Goal: Information Seeking & Learning: Learn about a topic

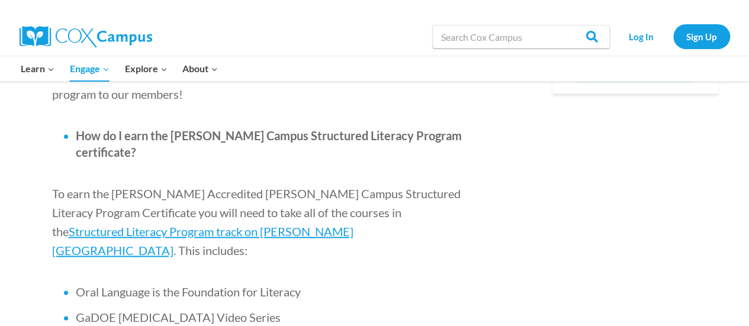
scroll to position [711, 0]
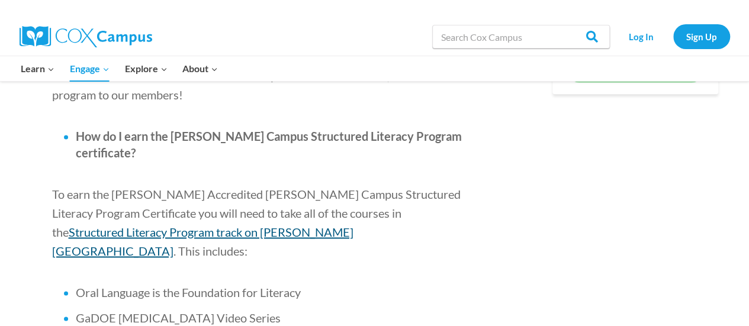
click at [327, 225] on span "Structured Literacy Program track on [PERSON_NAME][GEOGRAPHIC_DATA]" at bounding box center [202, 241] width 301 height 33
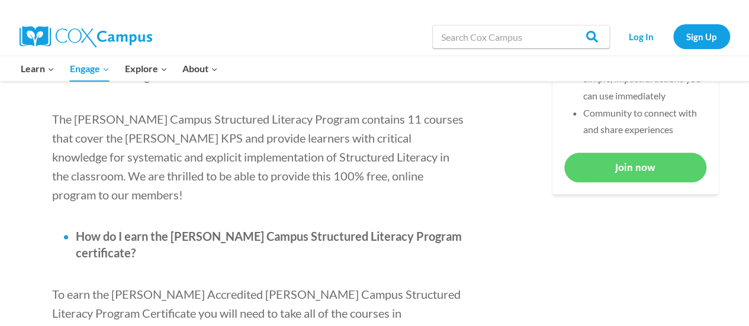
scroll to position [663, 0]
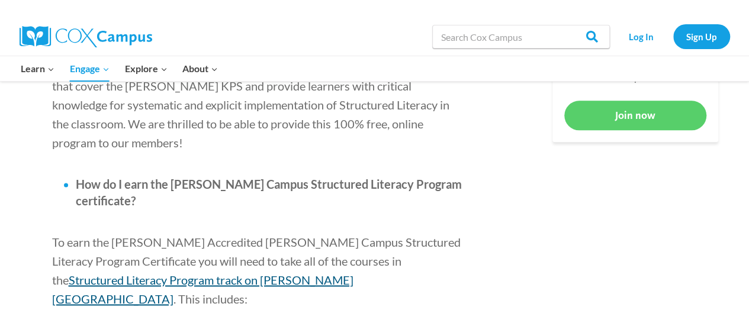
click at [346, 273] on span "Structured Literacy Program track on [PERSON_NAME][GEOGRAPHIC_DATA]" at bounding box center [202, 289] width 301 height 33
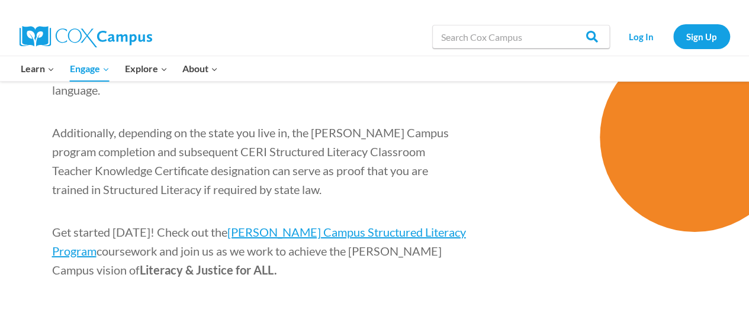
scroll to position [1913, 0]
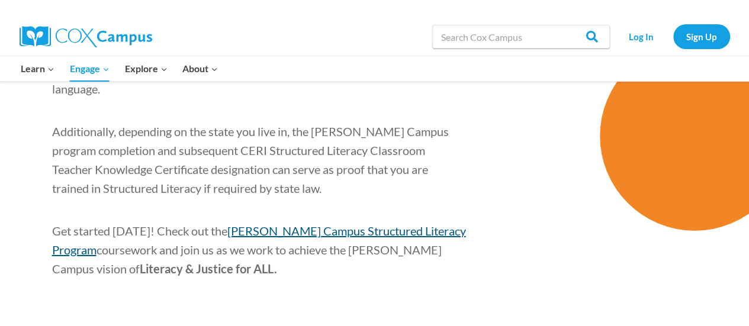
click at [262, 224] on span "[PERSON_NAME] Campus Structured Literacy Program" at bounding box center [259, 240] width 414 height 33
